Goal: Task Accomplishment & Management: Use online tool/utility

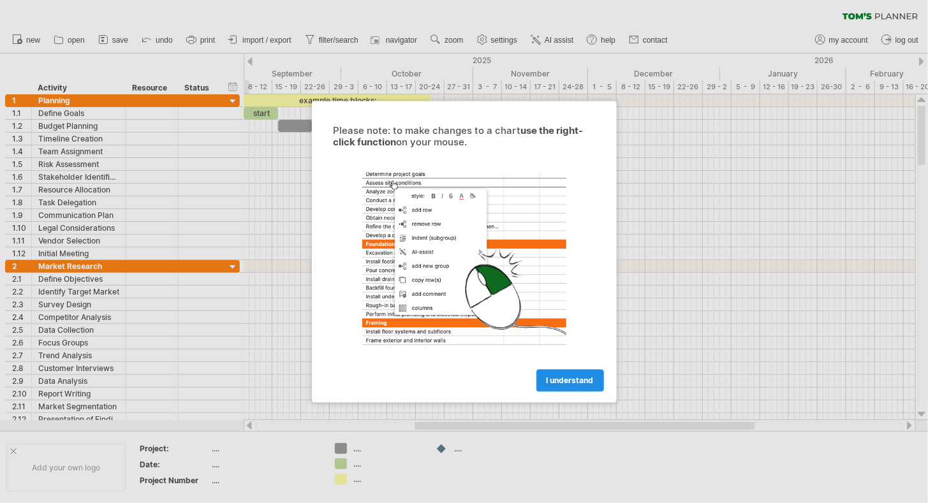
click at [549, 374] on link "I understand" at bounding box center [570, 380] width 68 height 22
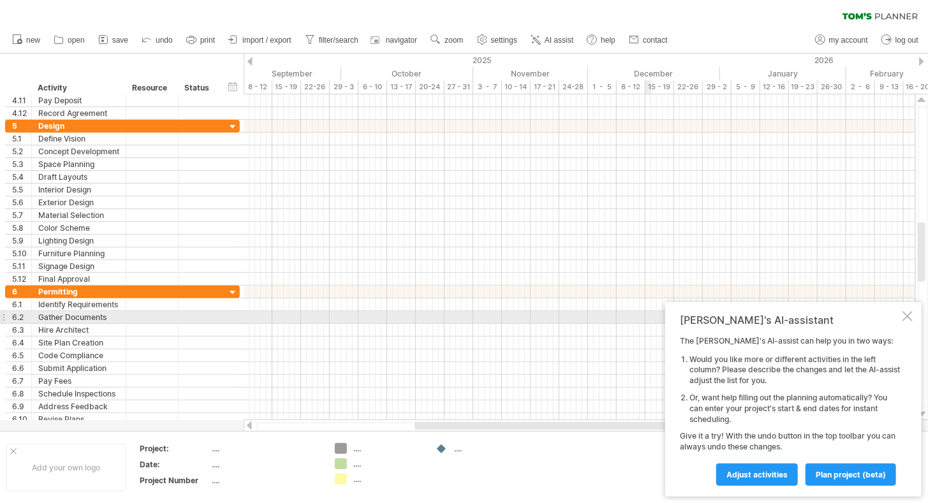
click at [903, 312] on div at bounding box center [907, 316] width 10 height 10
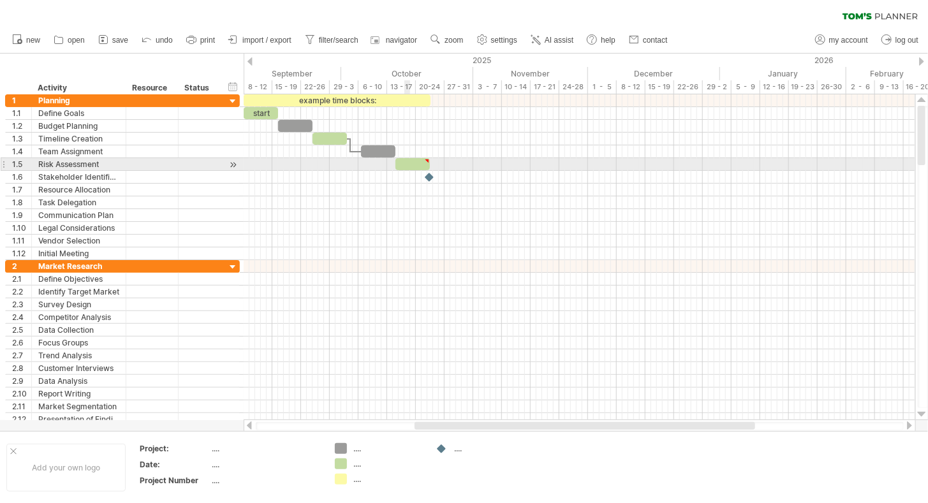
type textarea "**********"
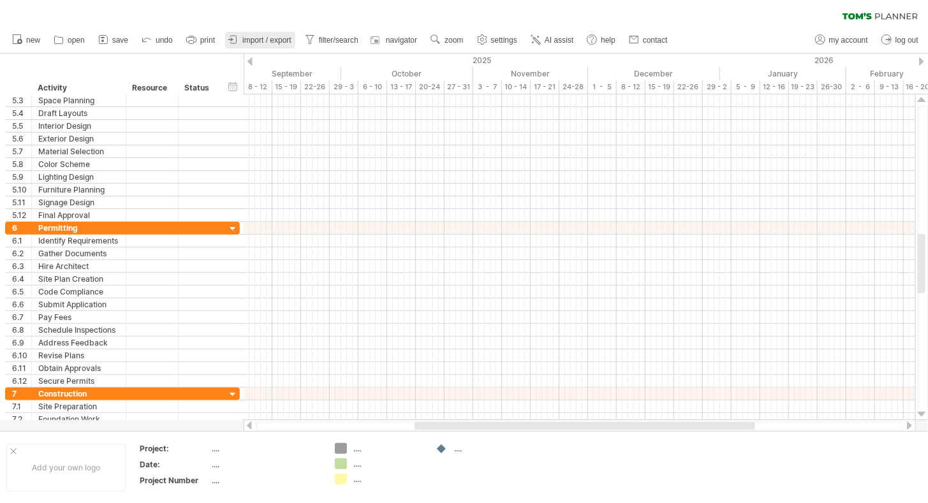
click at [269, 37] on span "import / export" at bounding box center [266, 40] width 49 height 9
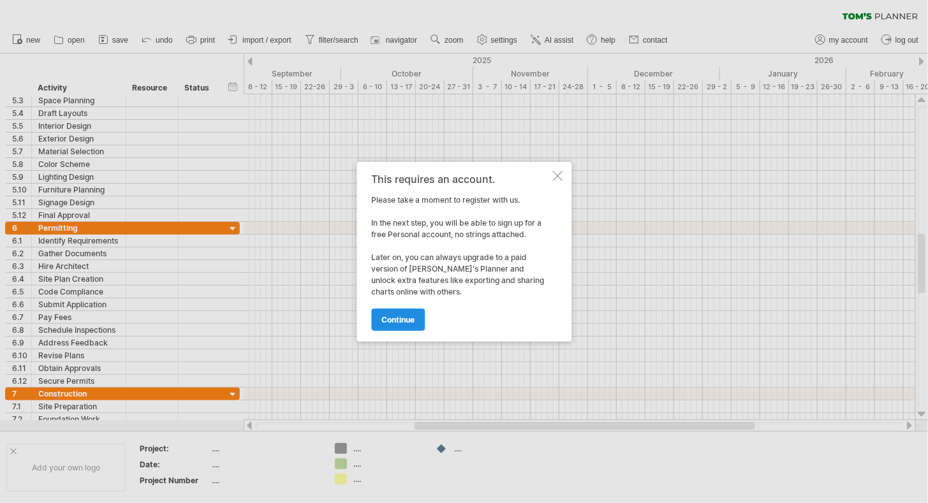
click at [404, 318] on span "continue" at bounding box center [397, 320] width 33 height 10
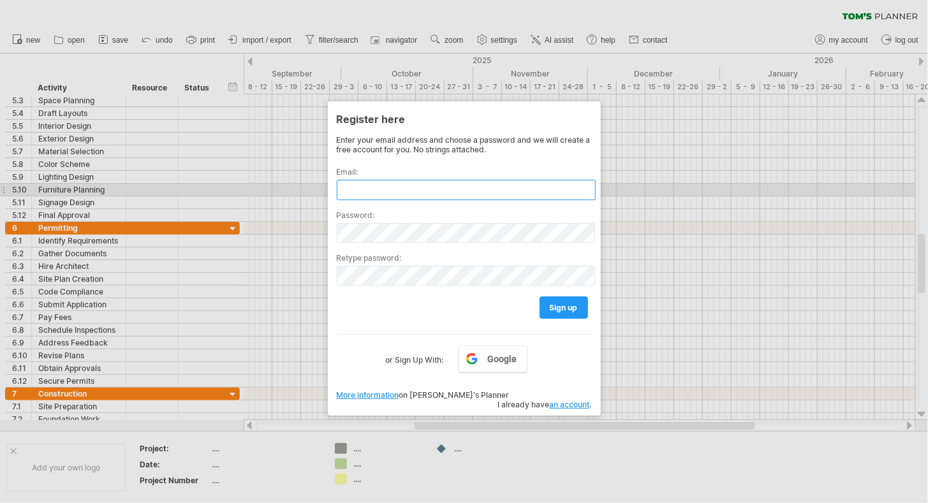
click at [419, 190] on input "text" at bounding box center [466, 190] width 259 height 20
type input "**********"
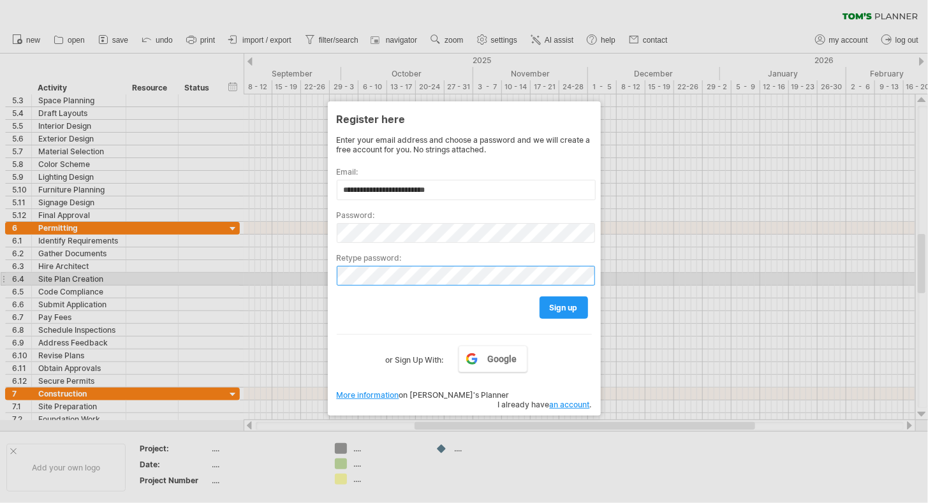
click at [315, 272] on div "Trying to reach [DOMAIN_NAME] Connected again... 0% clear filter new 1" at bounding box center [464, 251] width 928 height 503
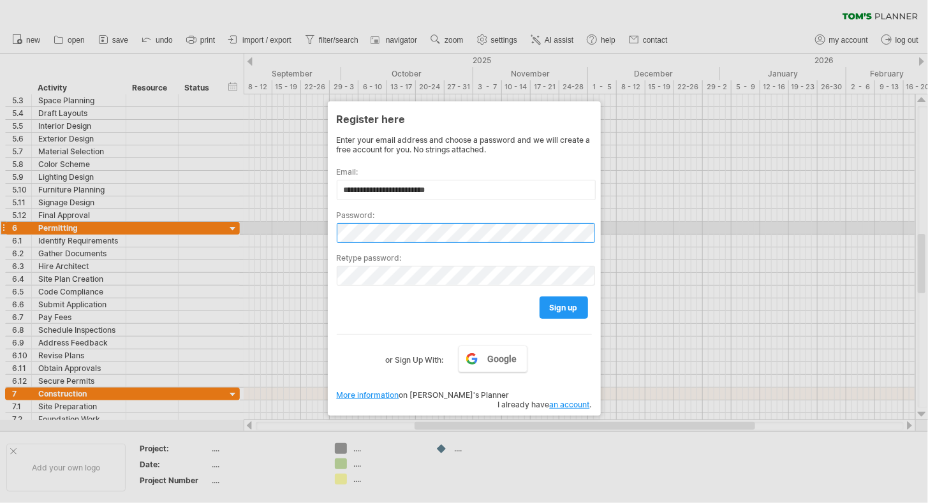
click at [248, 223] on div "Trying to reach [DOMAIN_NAME] Connected again... 0% clear filter new 1" at bounding box center [464, 251] width 928 height 503
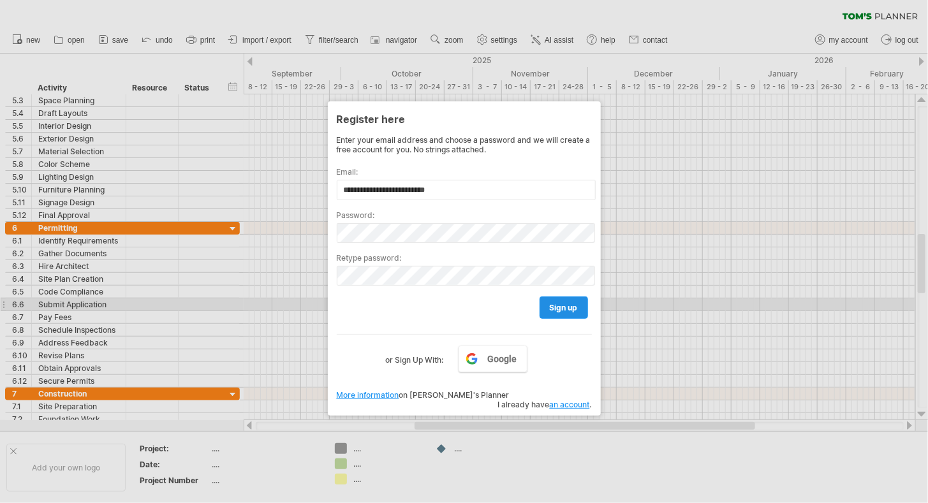
click at [544, 306] on link "sign up" at bounding box center [563, 307] width 48 height 22
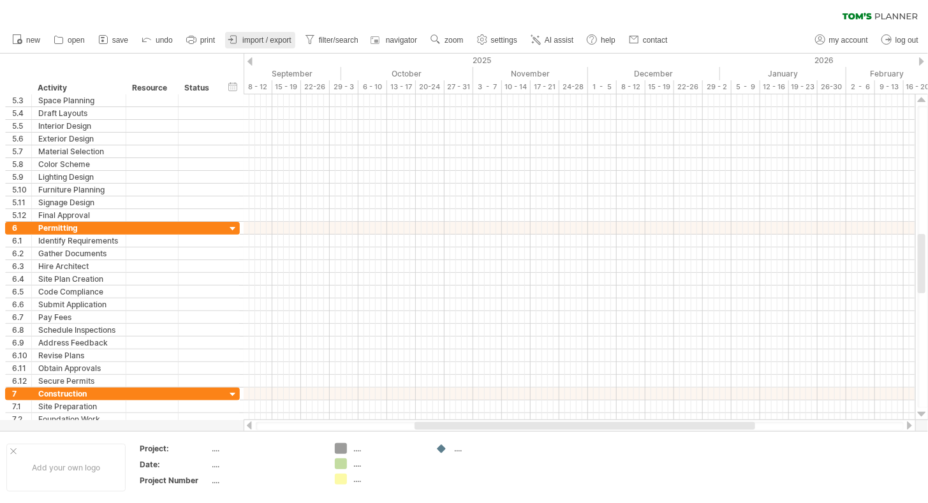
click at [276, 38] on span "import / export" at bounding box center [266, 40] width 49 height 9
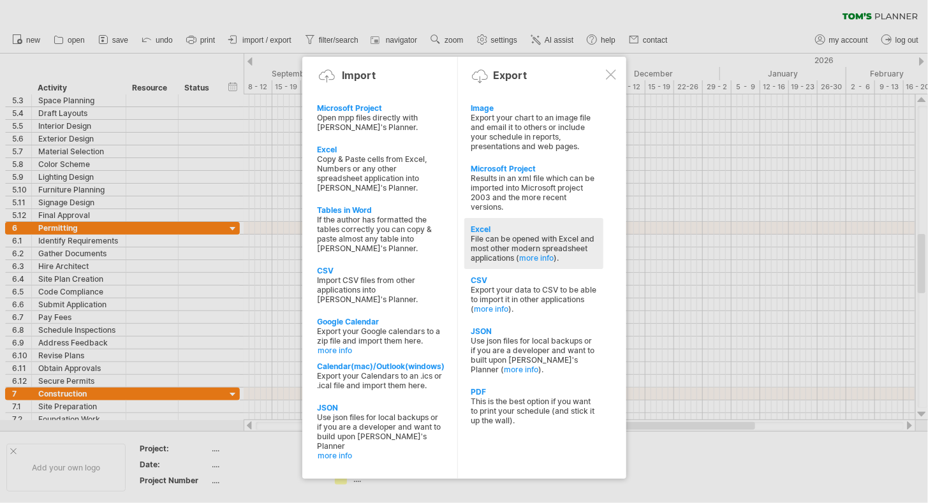
click at [520, 239] on div "File can be opened with Excel and most other modern spreadsheet applications ( …" at bounding box center [534, 248] width 126 height 29
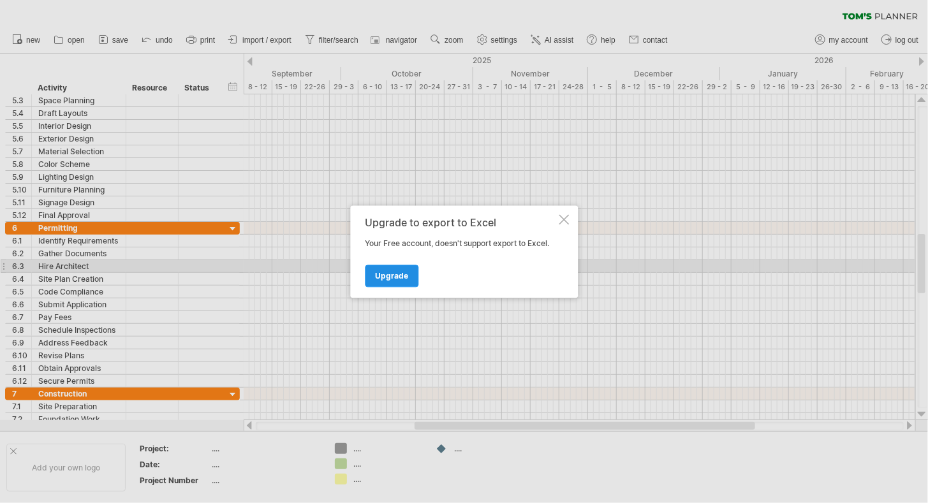
click at [406, 272] on span "Upgrade" at bounding box center [391, 276] width 33 height 10
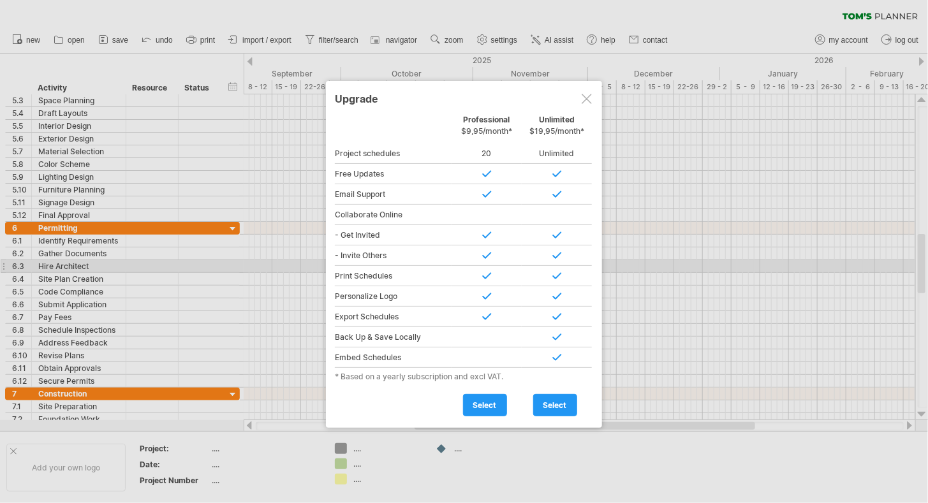
click at [584, 103] on div at bounding box center [586, 99] width 10 height 10
